Goal: Information Seeking & Learning: Find specific fact

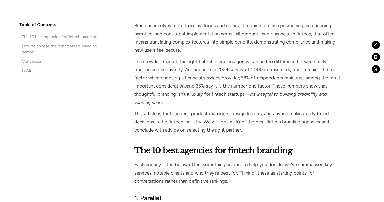
scroll to position [454, 0]
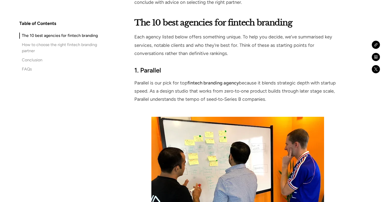
click at [150, 68] on strong "1. Parallel" at bounding box center [147, 70] width 27 height 8
click at [152, 66] on h3 "1. Parallel" at bounding box center [237, 70] width 207 height 9
drag, startPoint x: 139, startPoint y: 68, endPoint x: 178, endPoint y: 68, distance: 38.9
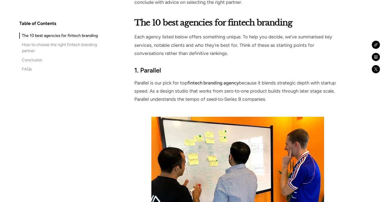
click at [179, 68] on h3 "1. Parallel" at bounding box center [237, 70] width 207 height 9
drag, startPoint x: 162, startPoint y: 69, endPoint x: 140, endPoint y: 71, distance: 22.2
click at [140, 71] on h3 "1. Parallel" at bounding box center [237, 70] width 207 height 9
copy strong "Parallel"
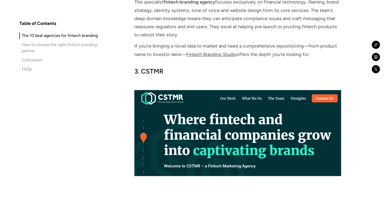
scroll to position [1237, 0]
